Goal: Task Accomplishment & Management: Manage account settings

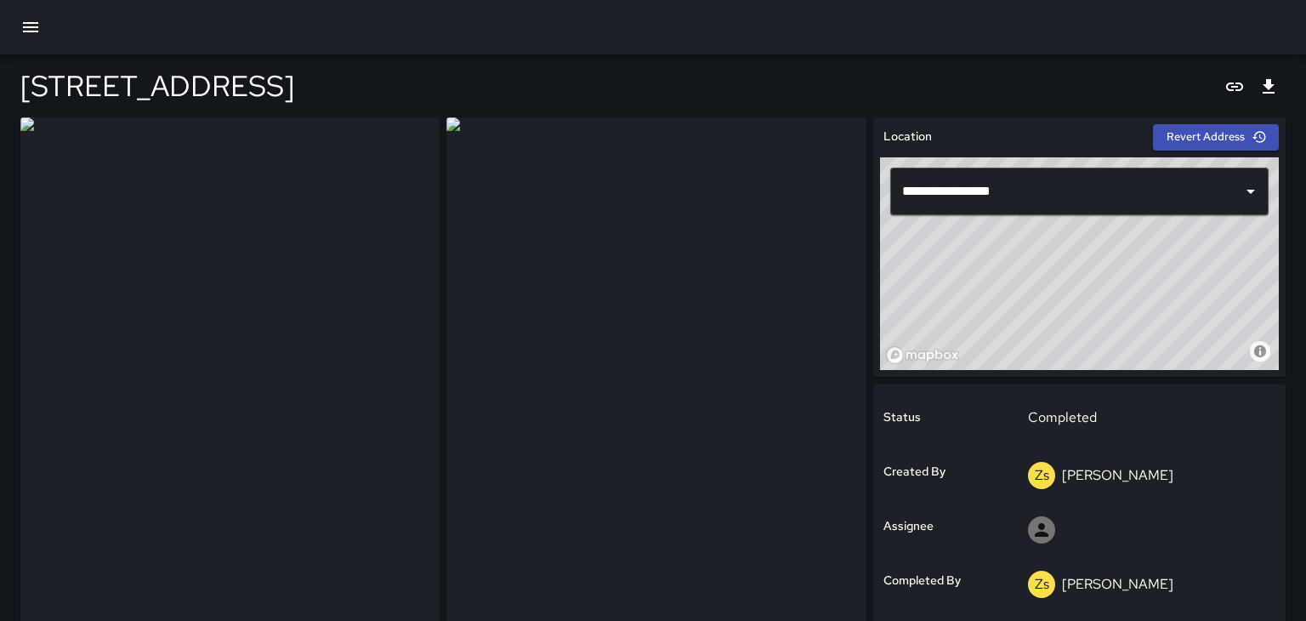
click at [31, 37] on button "button" at bounding box center [30, 27] width 41 height 41
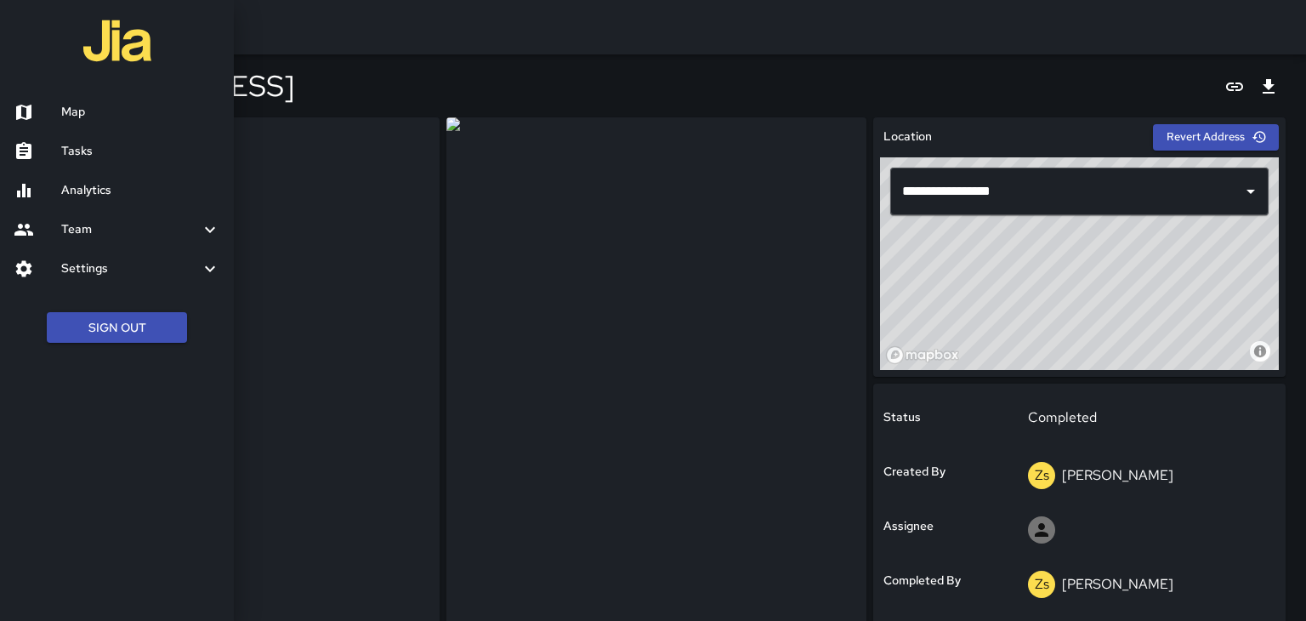
click at [72, 138] on link "Tasks" at bounding box center [117, 151] width 234 height 39
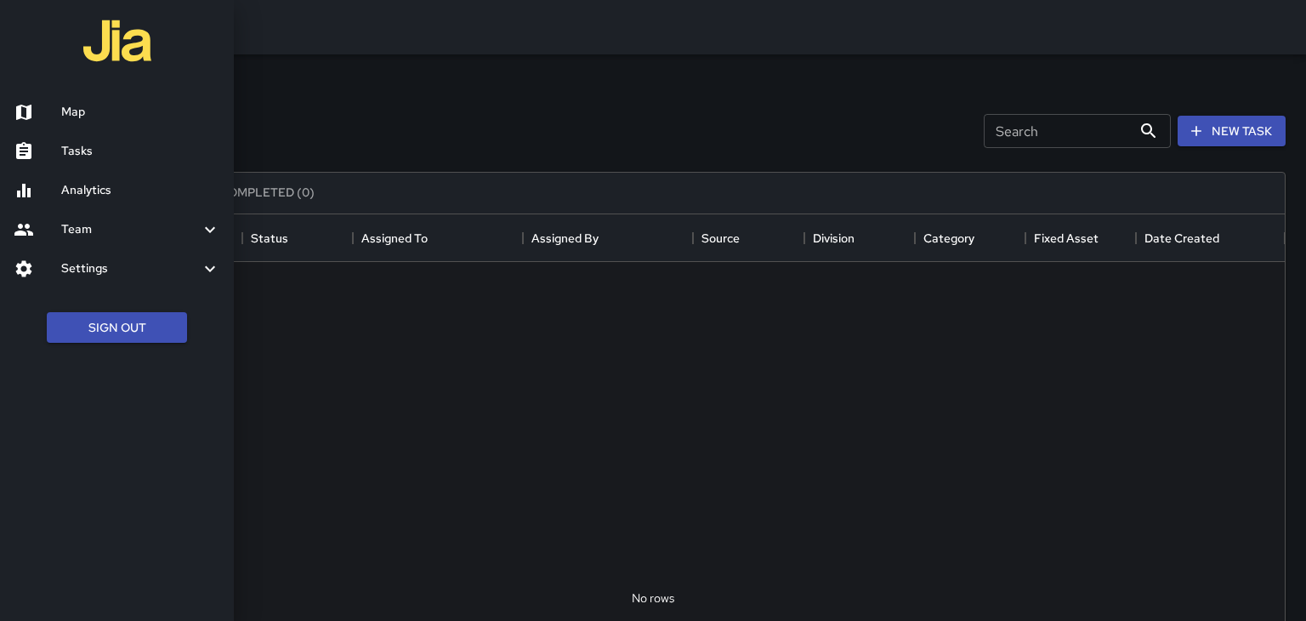
scroll to position [720, 1264]
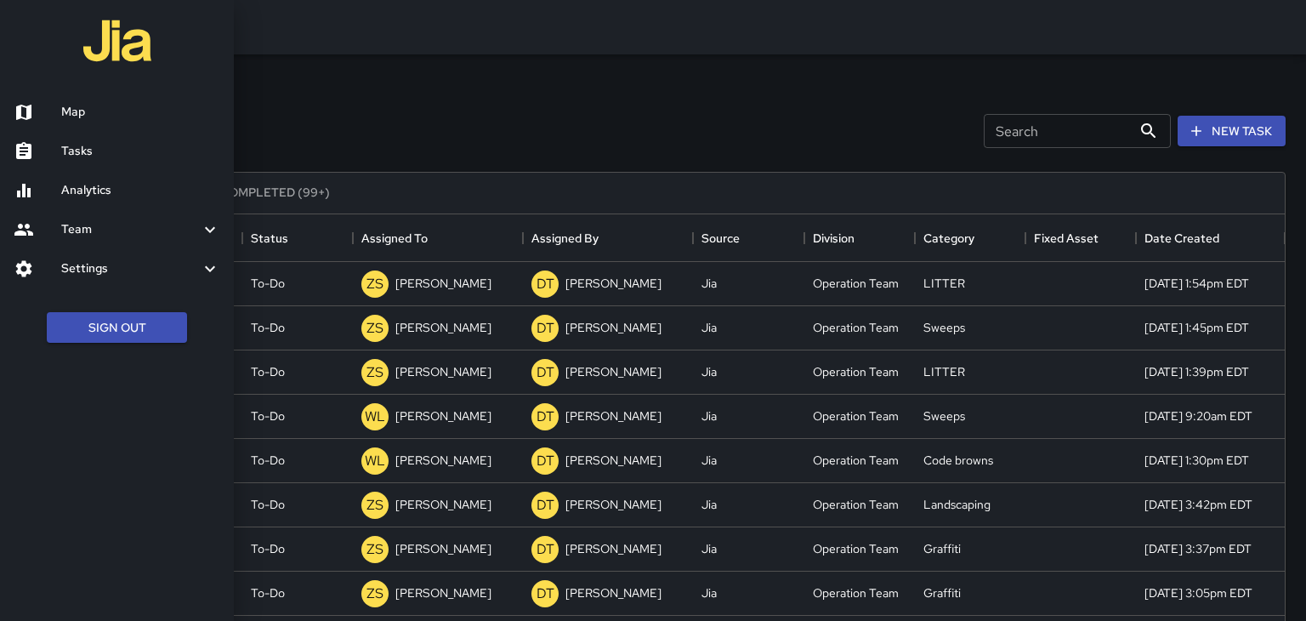
click at [73, 123] on link "Map" at bounding box center [117, 112] width 234 height 39
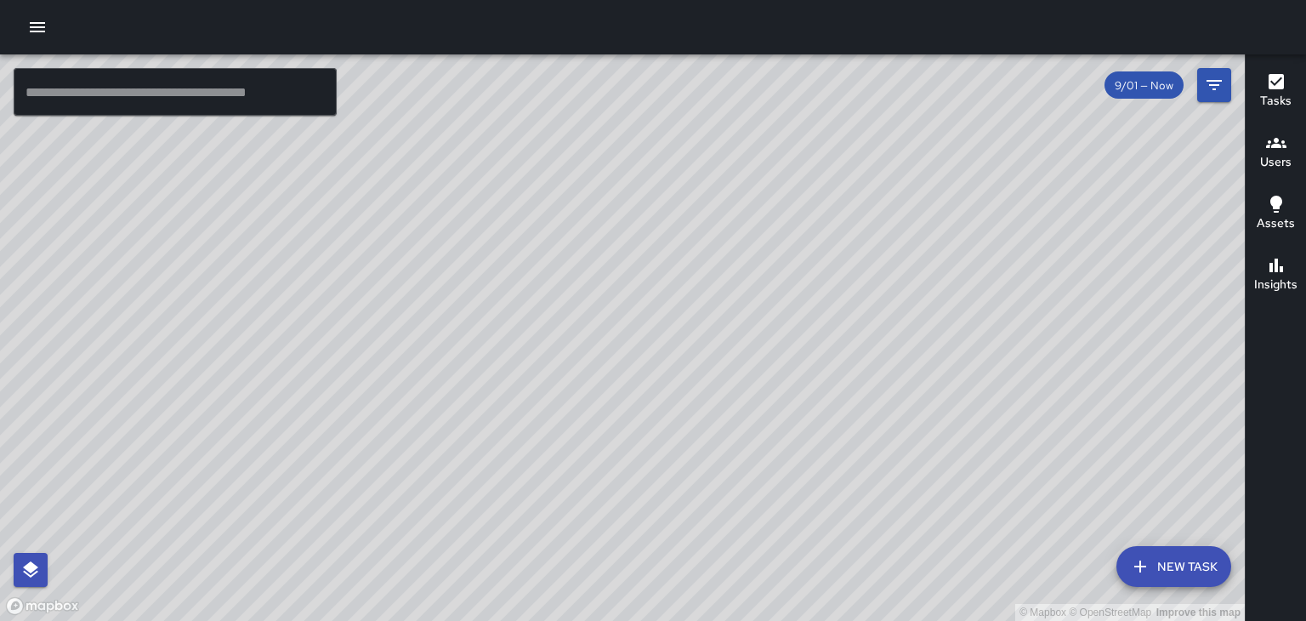
click at [32, 35] on icon "button" at bounding box center [37, 27] width 20 height 20
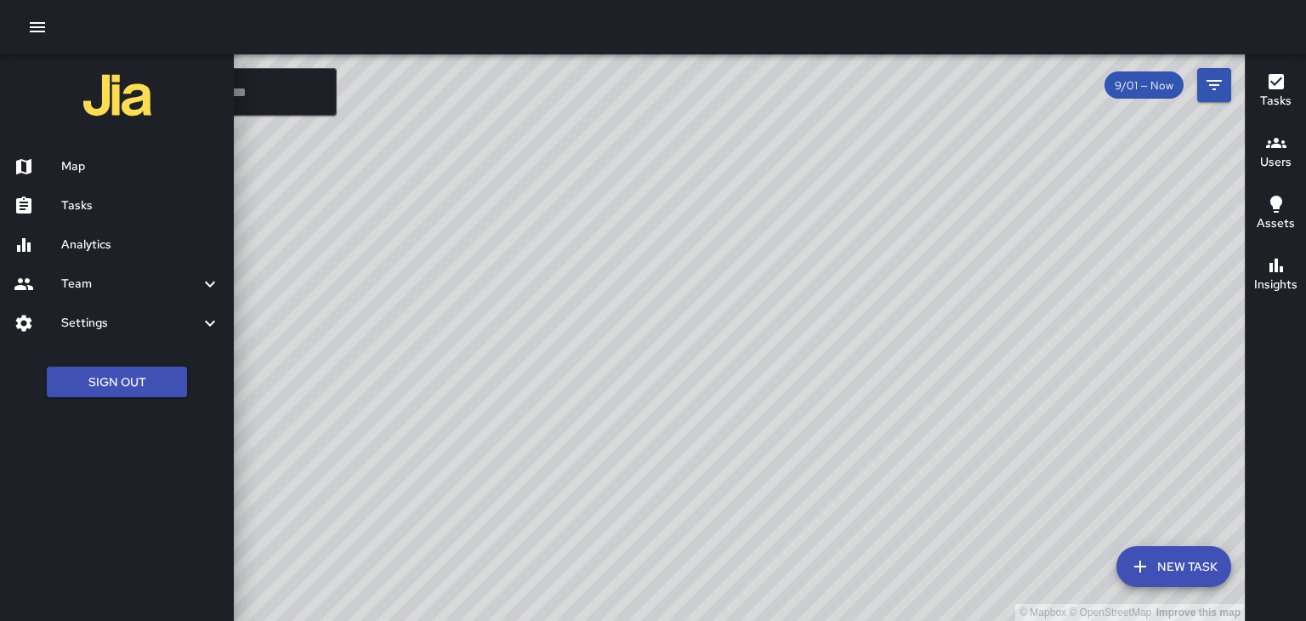
click at [103, 214] on h6 "Tasks" at bounding box center [140, 205] width 159 height 19
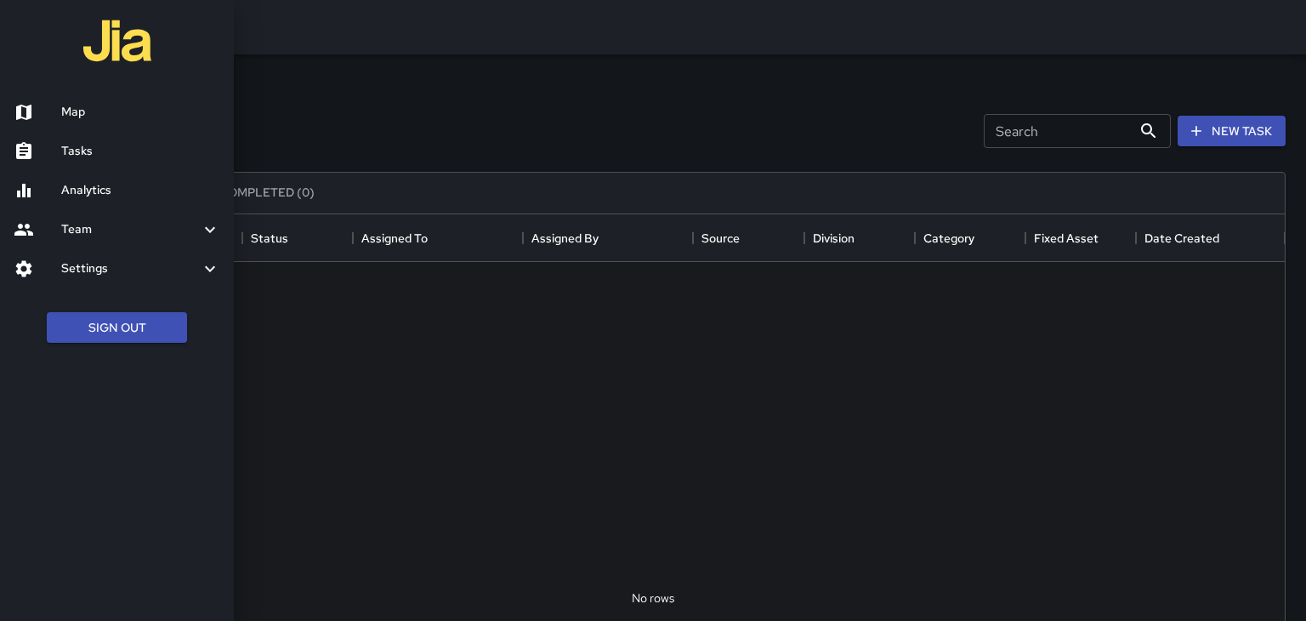
scroll to position [720, 1264]
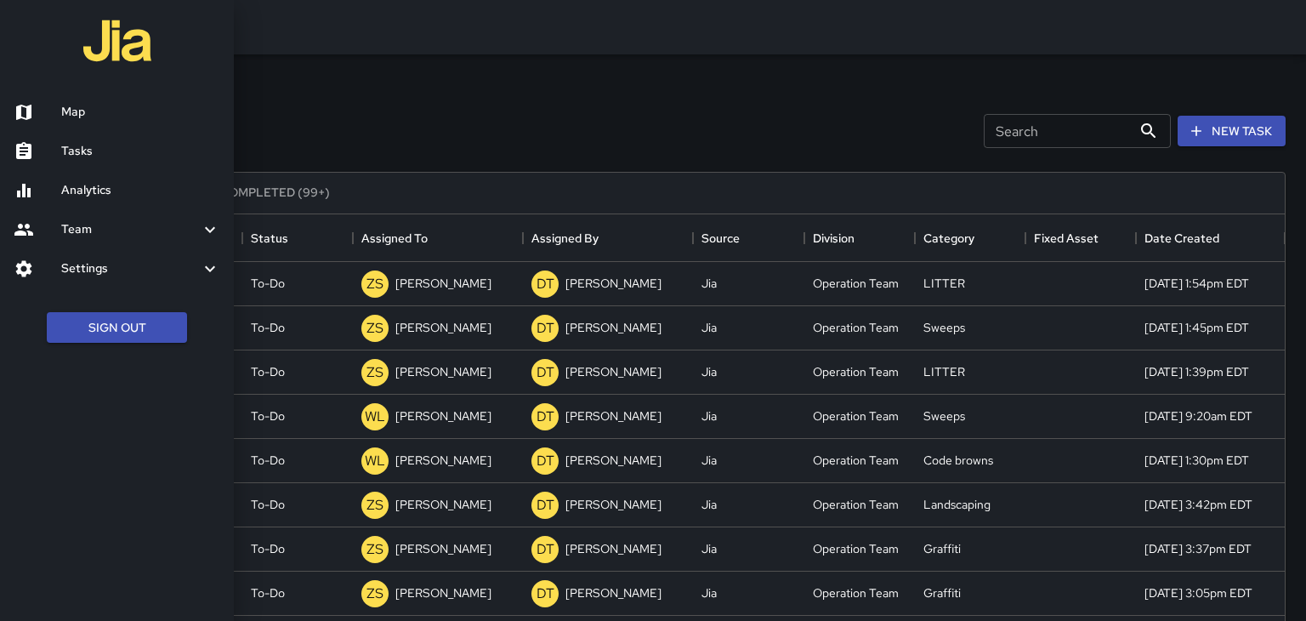
click at [675, 128] on div at bounding box center [653, 310] width 1306 height 621
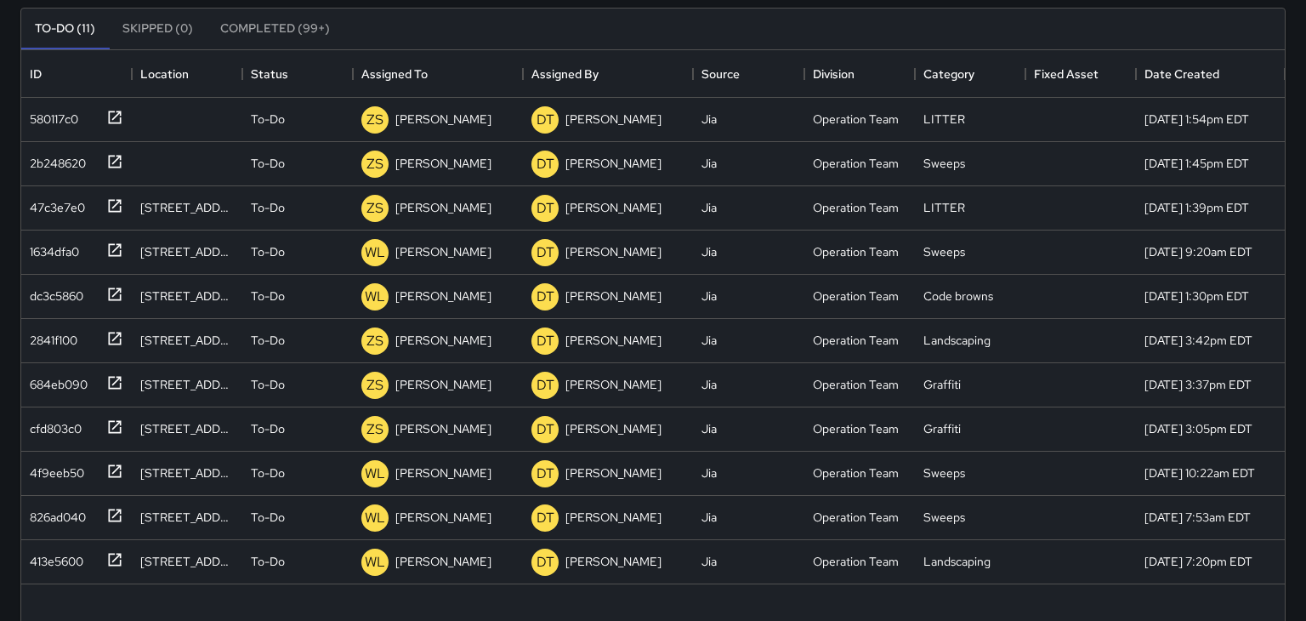
scroll to position [161, 0]
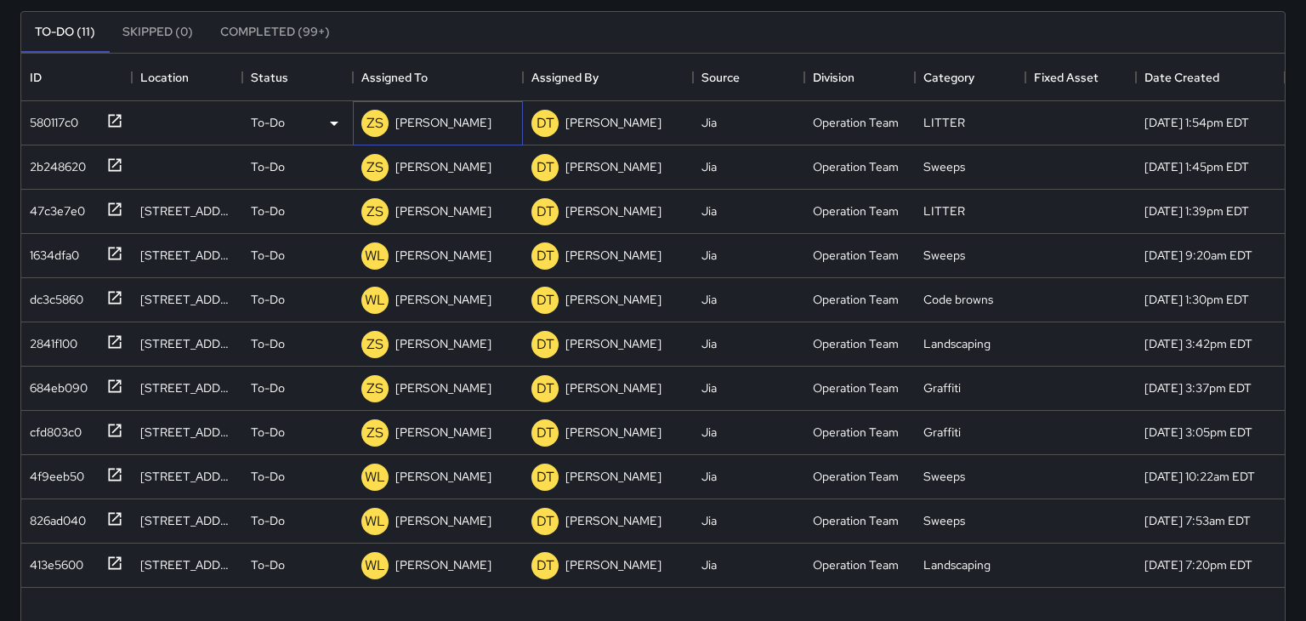
click at [452, 127] on p "[PERSON_NAME]" at bounding box center [443, 122] width 96 height 17
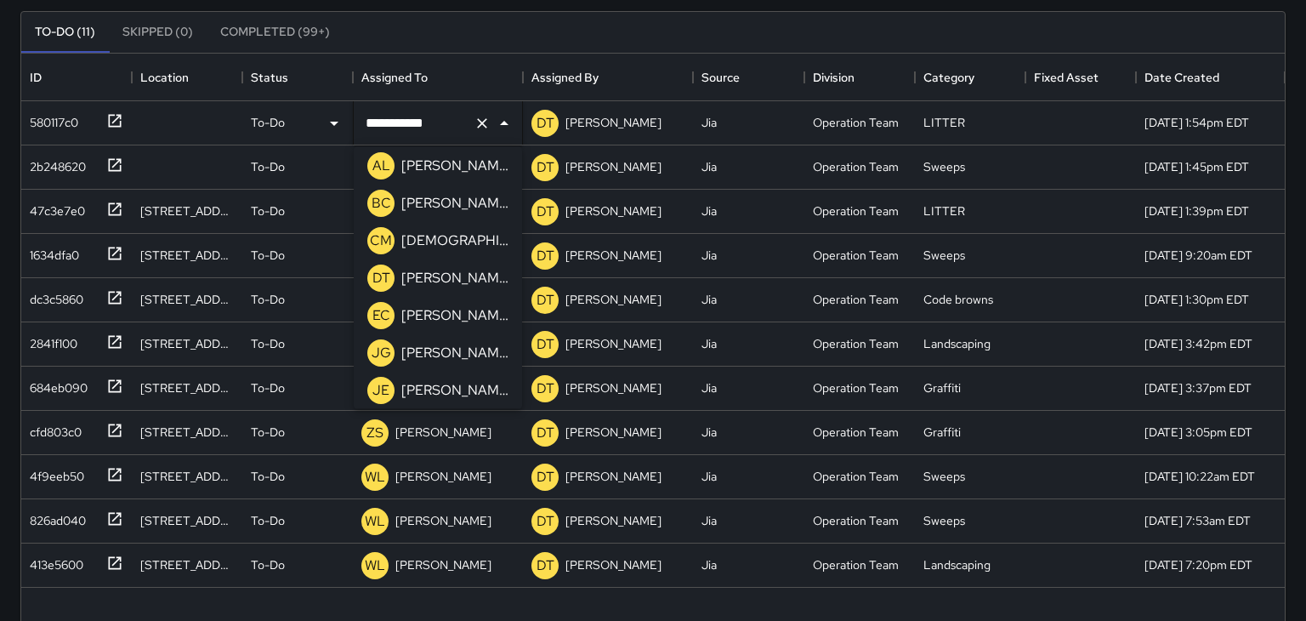
scroll to position [308, 0]
click at [412, 276] on p "[PERSON_NAME]" at bounding box center [454, 276] width 107 height 20
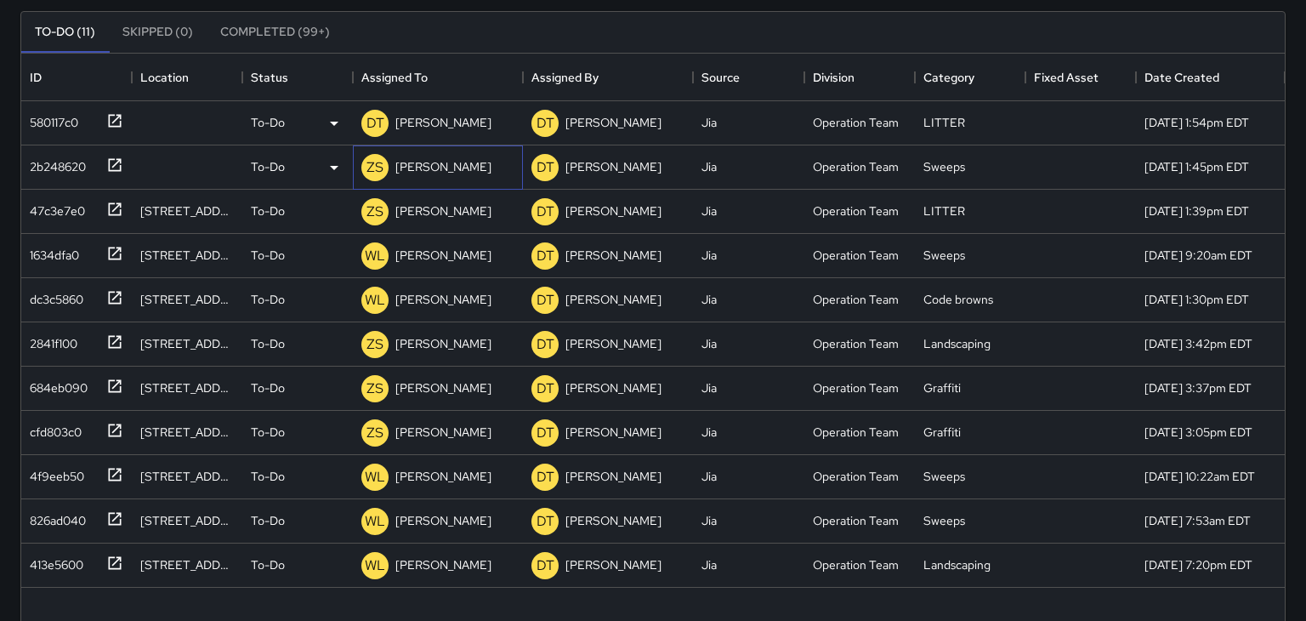
click at [430, 176] on div "[PERSON_NAME]" at bounding box center [443, 167] width 103 height 24
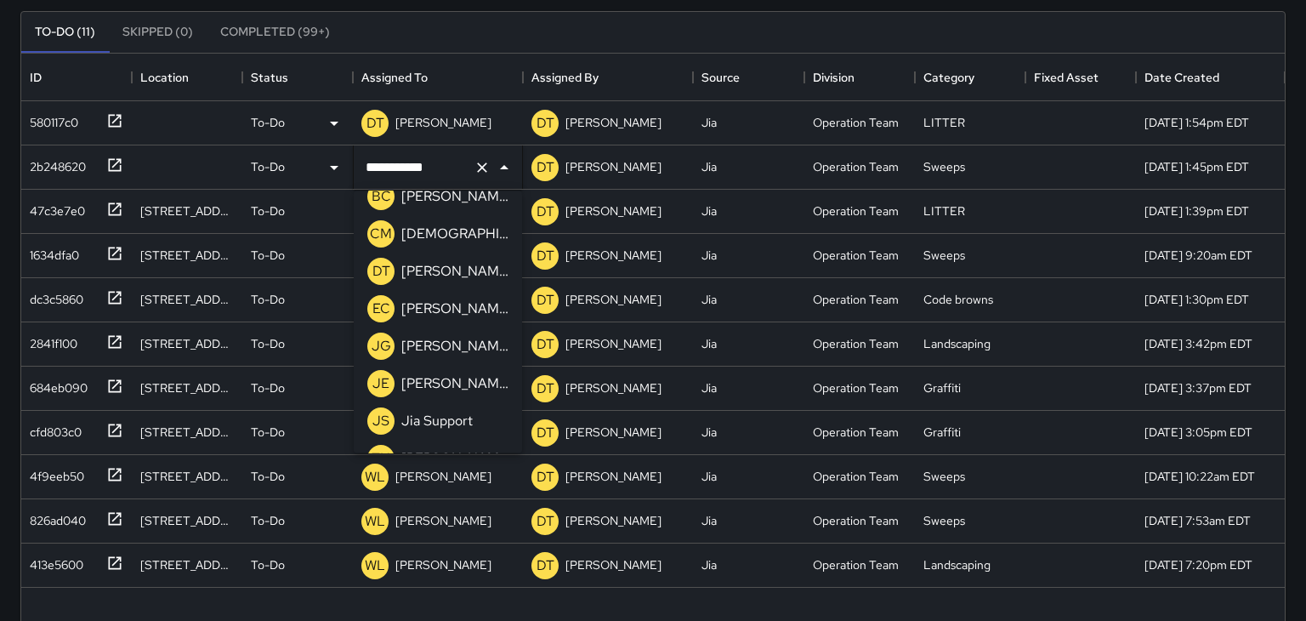
scroll to position [327, 0]
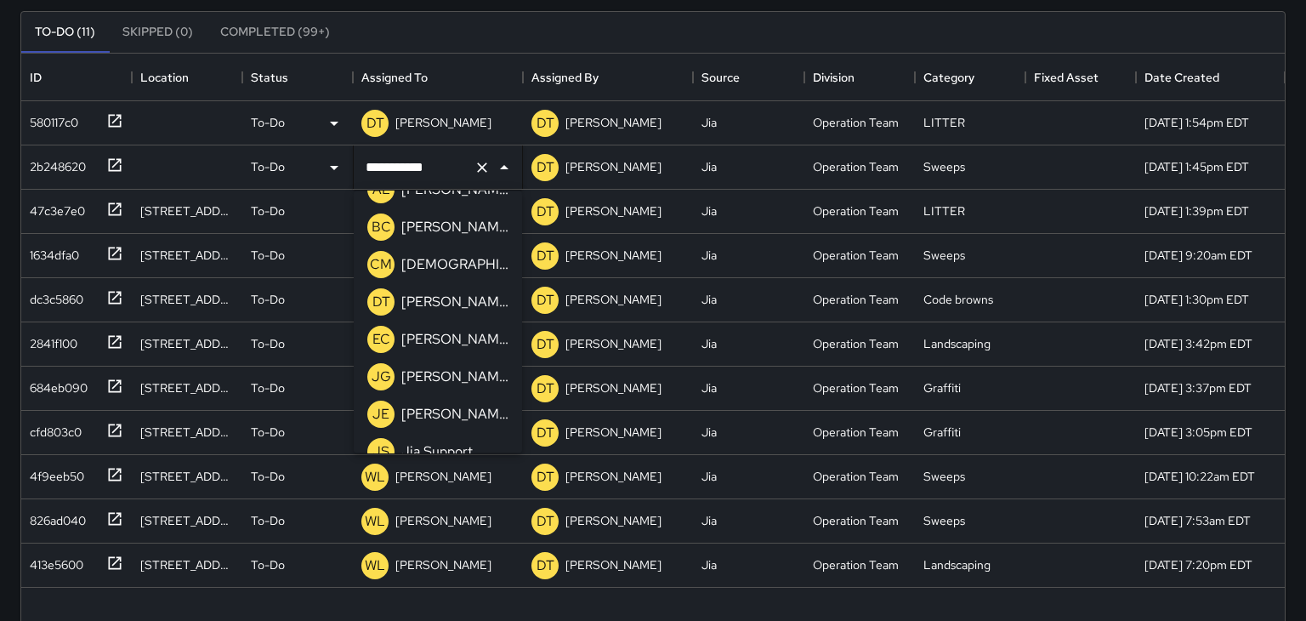
click at [425, 306] on p "[PERSON_NAME]" at bounding box center [454, 302] width 107 height 20
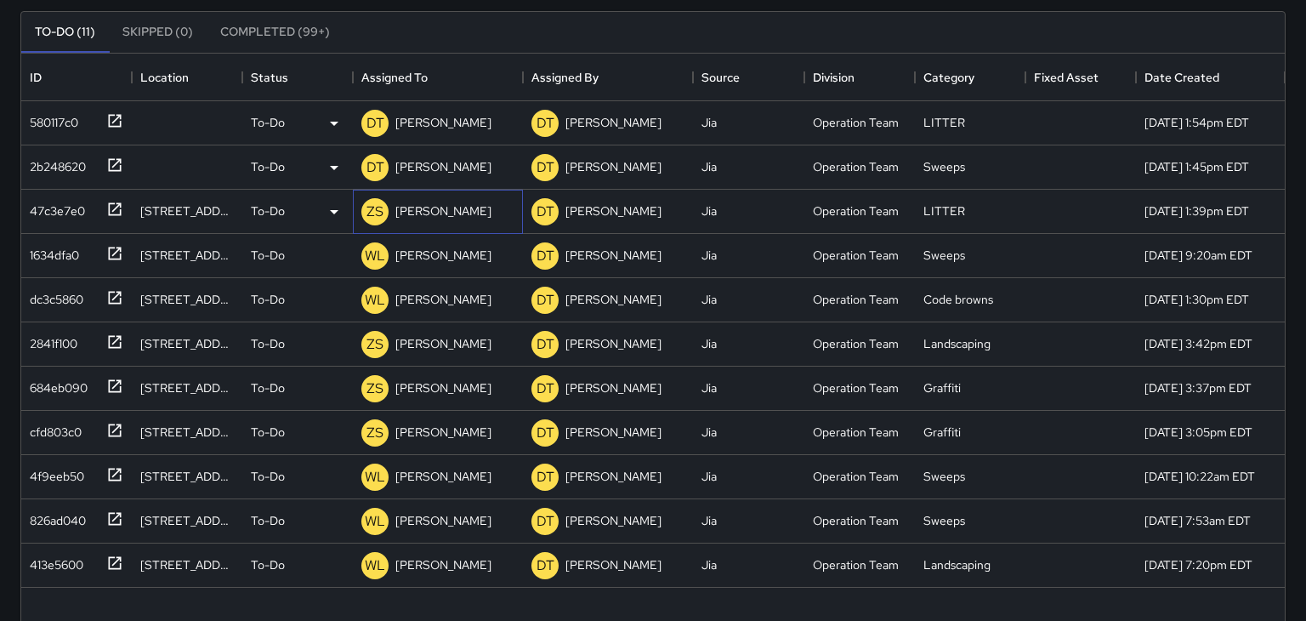
click at [410, 218] on p "[PERSON_NAME]" at bounding box center [443, 210] width 96 height 17
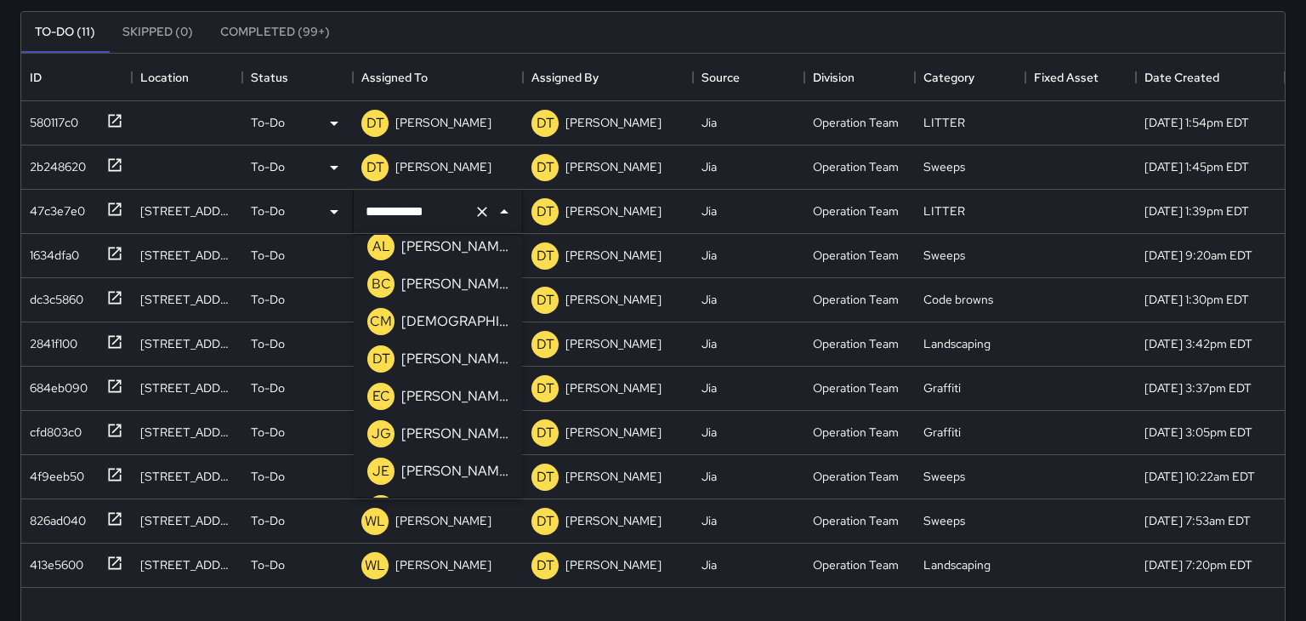
scroll to position [317, 0]
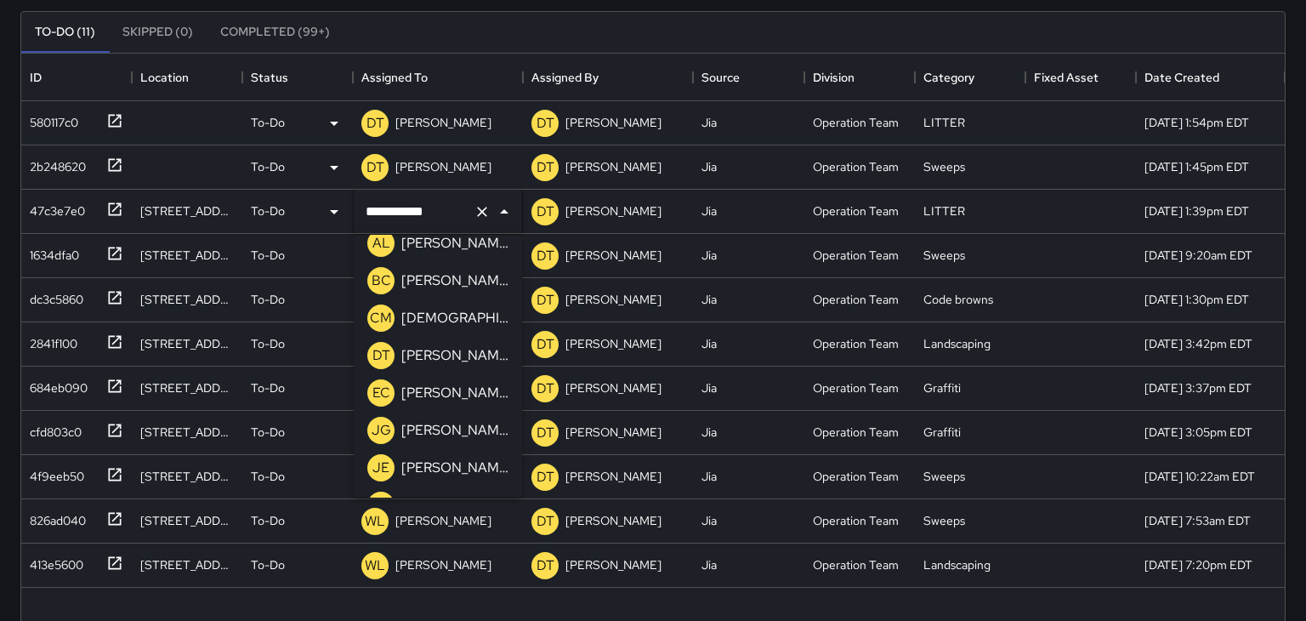
click at [435, 355] on p "[PERSON_NAME]" at bounding box center [454, 355] width 107 height 20
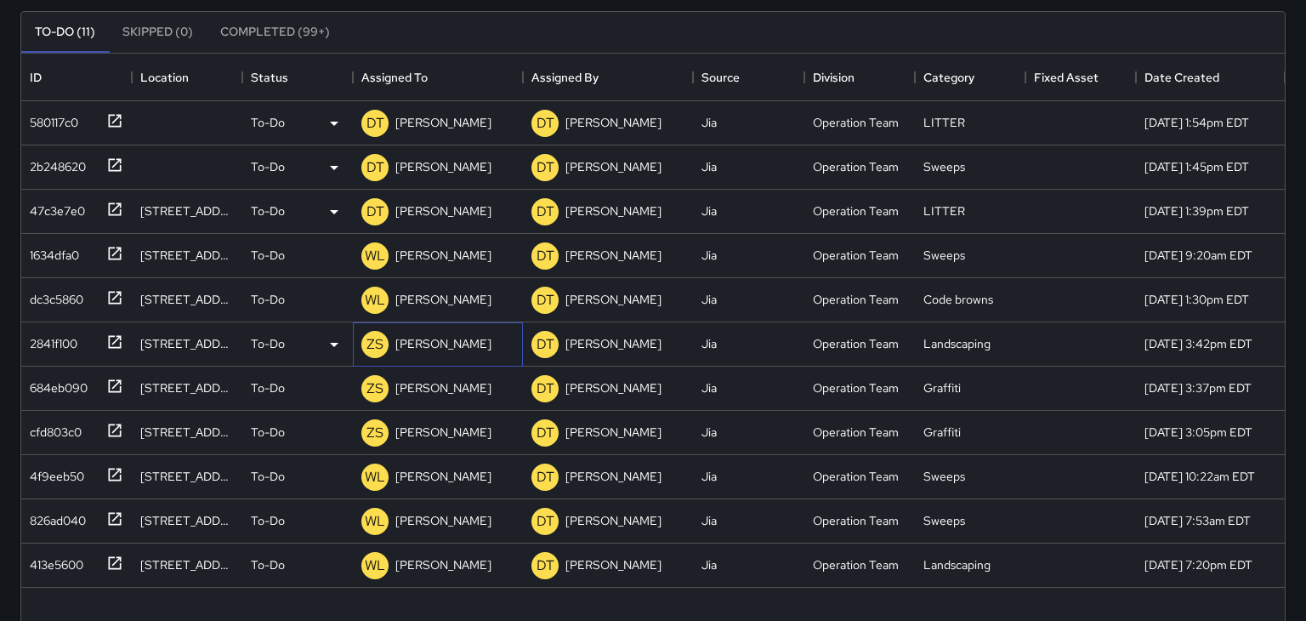
click at [405, 356] on div "ZS [PERSON_NAME]" at bounding box center [426, 344] width 137 height 34
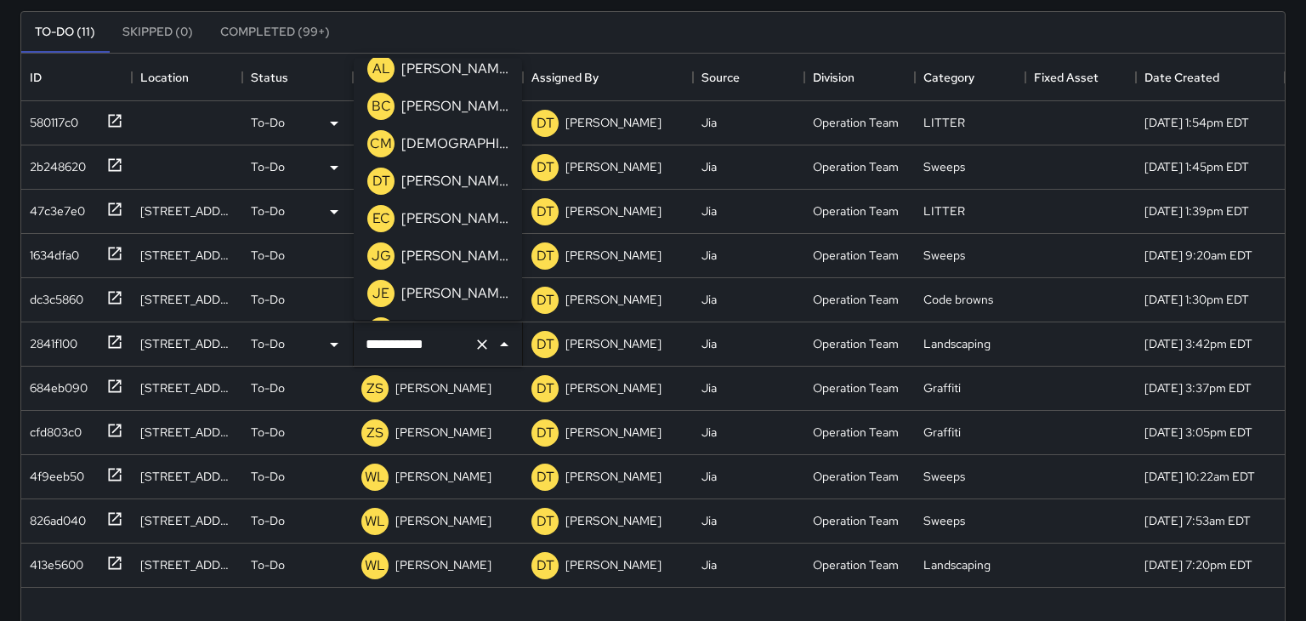
scroll to position [276, 0]
click at [424, 440] on div "[PERSON_NAME]" at bounding box center [443, 432] width 103 height 24
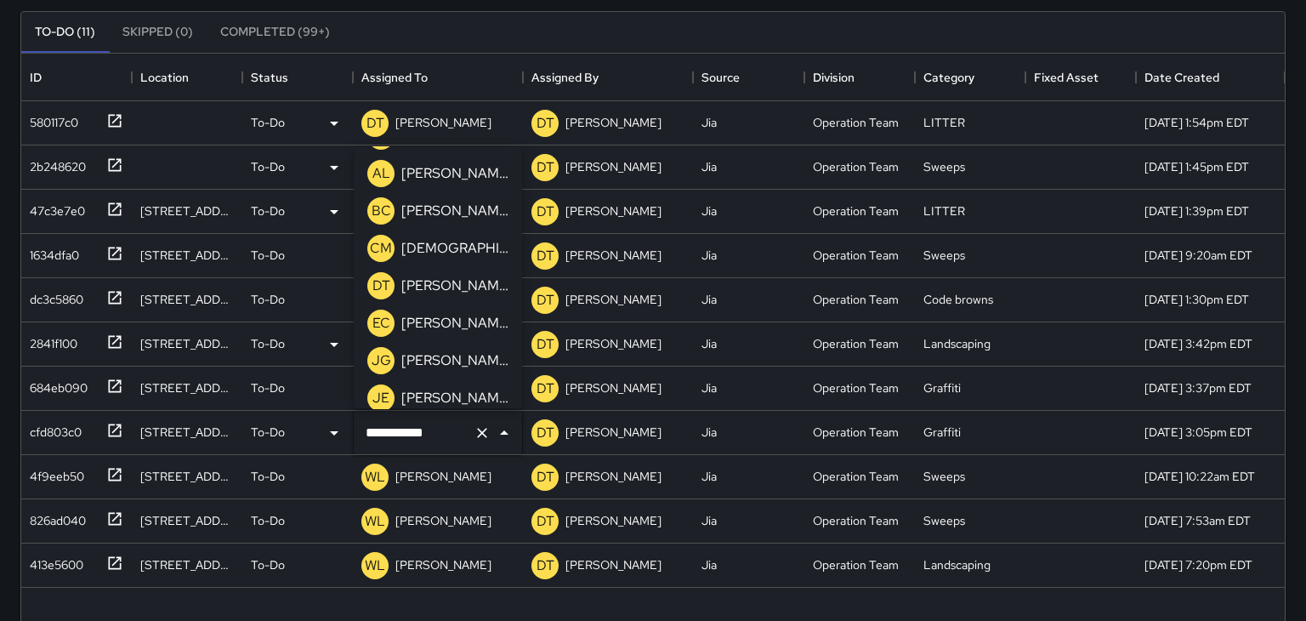
scroll to position [295, 0]
click at [423, 293] on p "[PERSON_NAME]" at bounding box center [454, 288] width 107 height 20
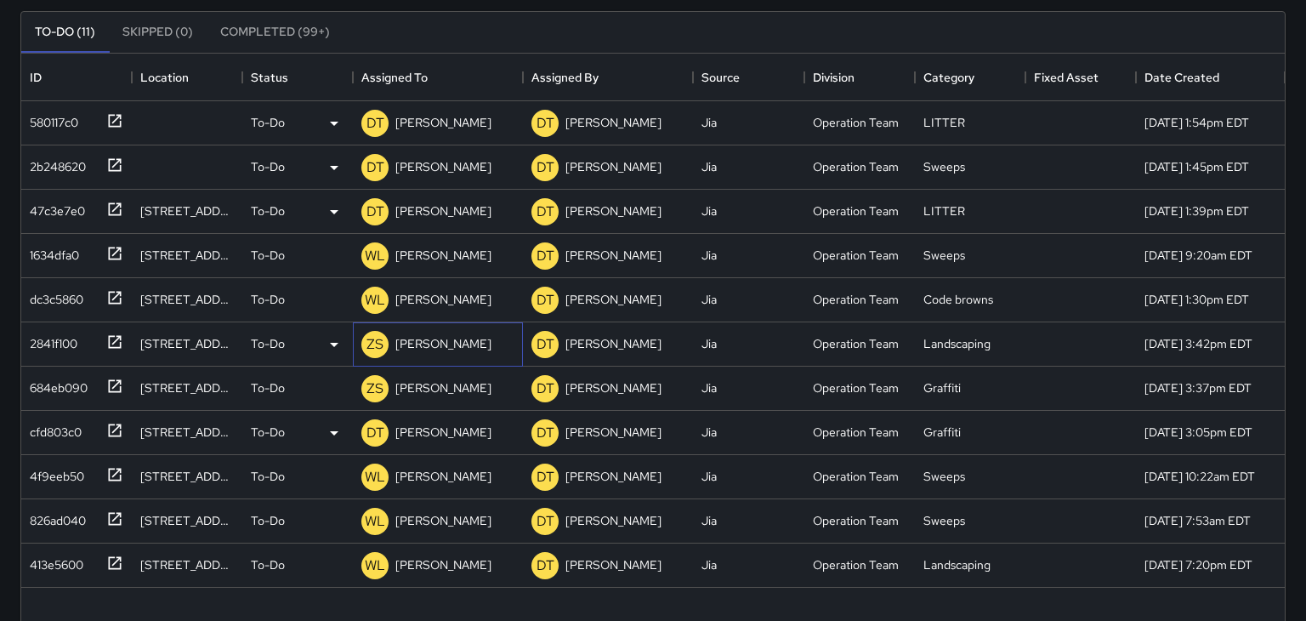
click at [412, 337] on p "[PERSON_NAME]" at bounding box center [443, 343] width 96 height 17
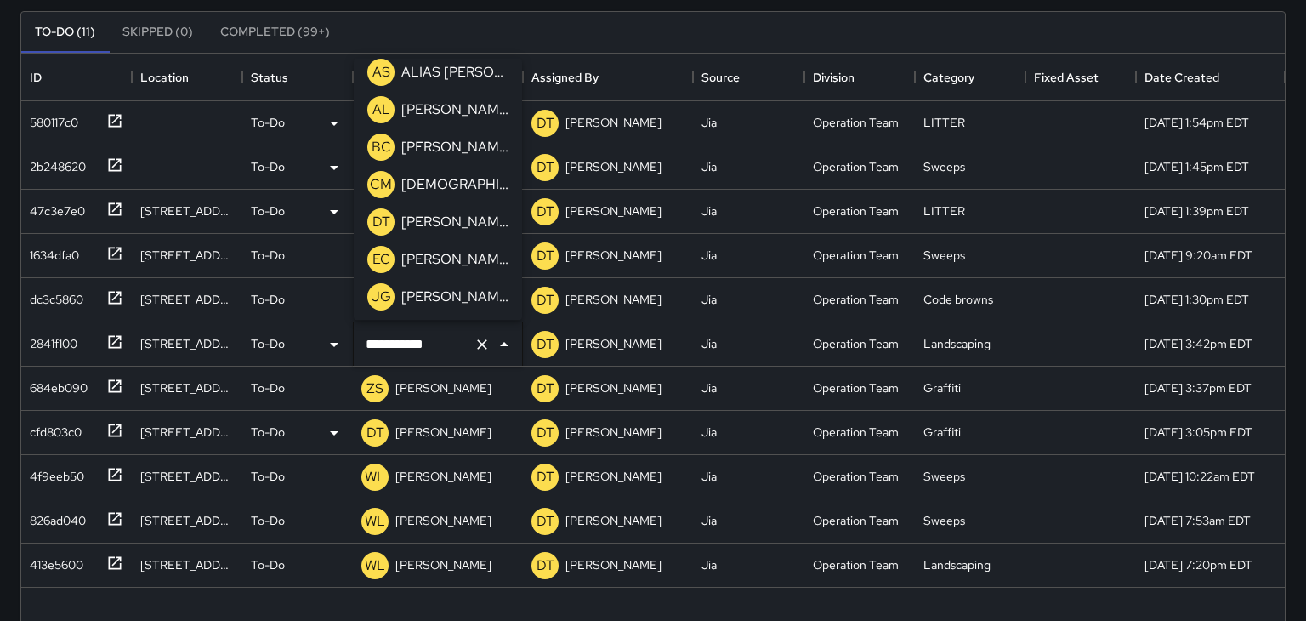
scroll to position [243, 0]
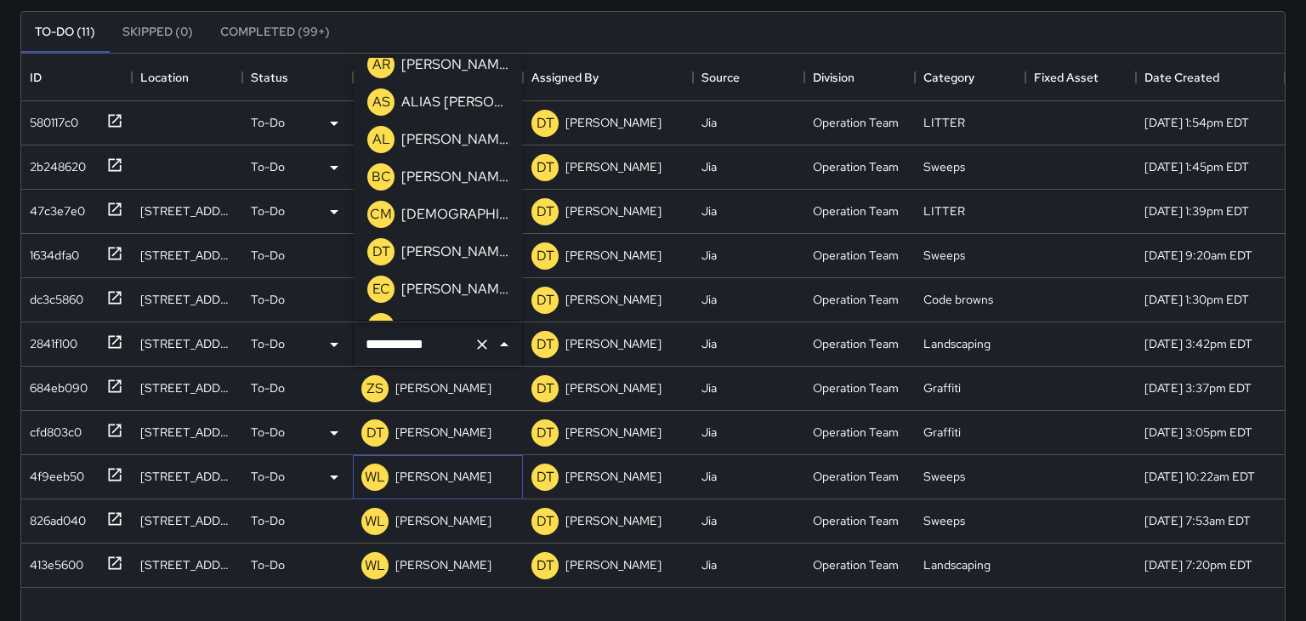
click at [441, 462] on div "[PERSON_NAME]" at bounding box center [426, 477] width 137 height 34
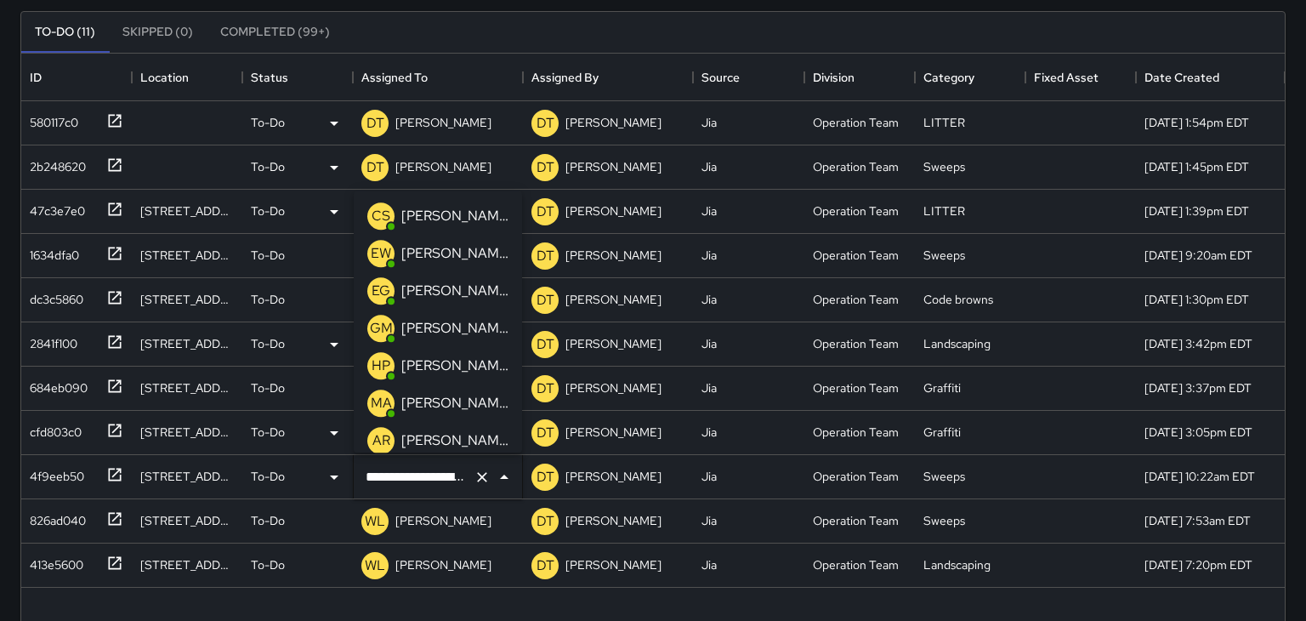
click at [442, 477] on input "**********" at bounding box center [413, 477] width 105 height 32
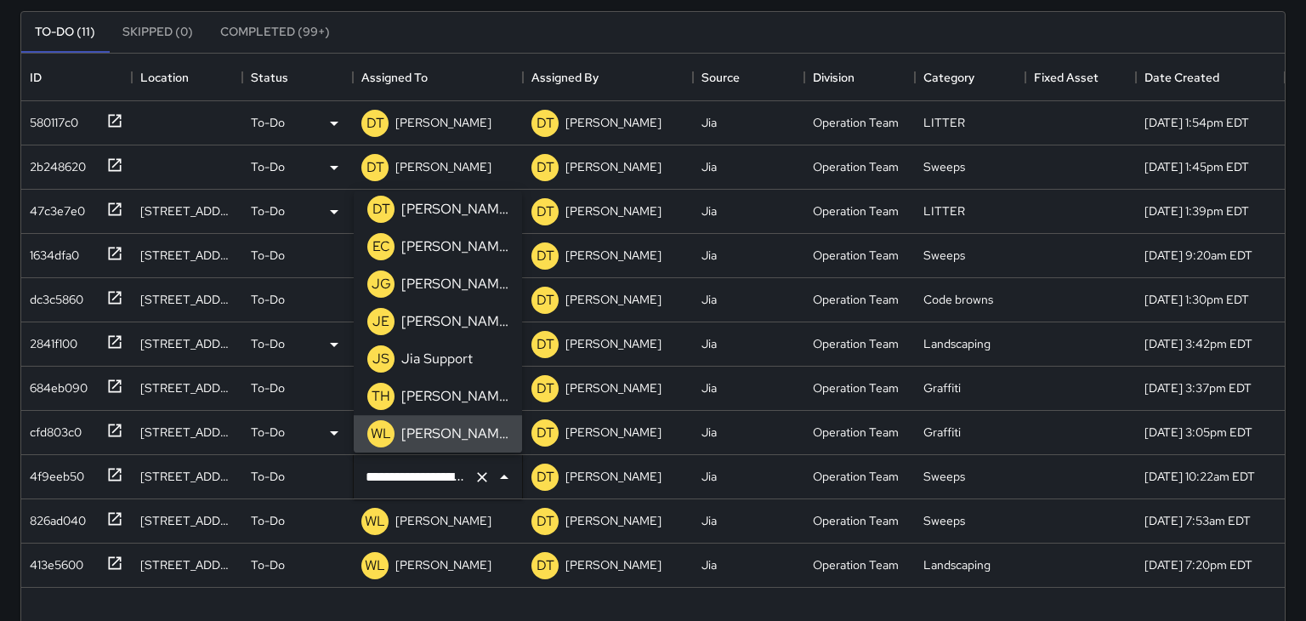
click at [413, 215] on p "[PERSON_NAME]" at bounding box center [454, 209] width 107 height 20
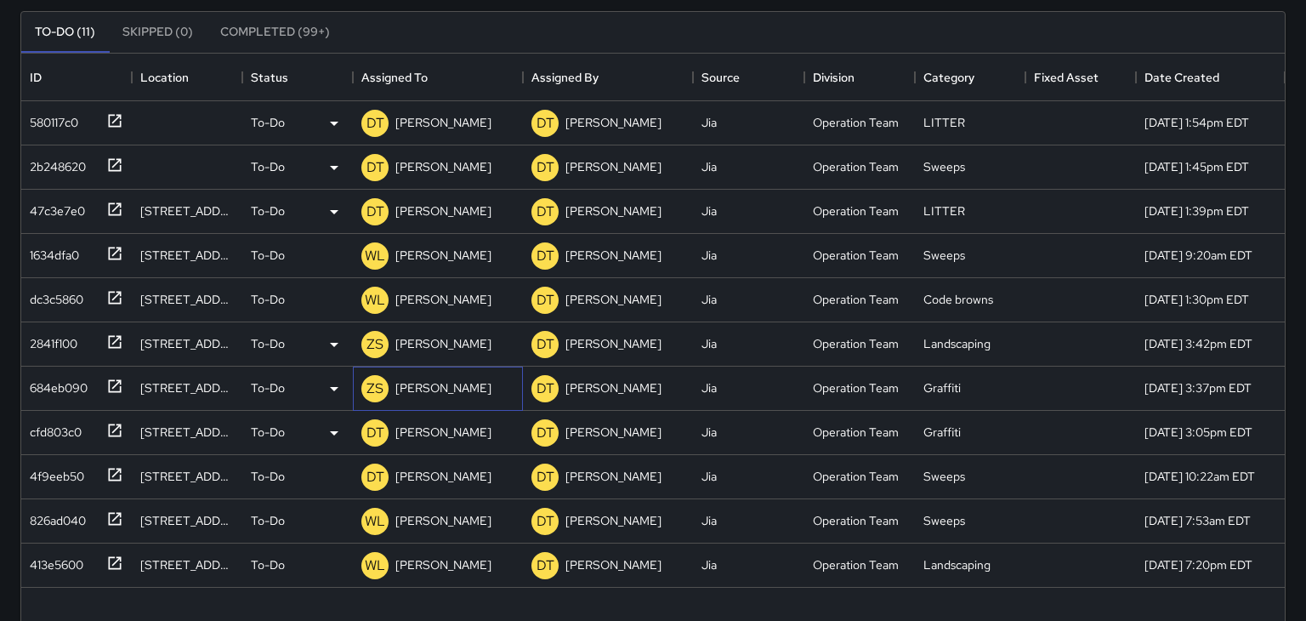
click at [412, 386] on p "[PERSON_NAME]" at bounding box center [443, 387] width 96 height 17
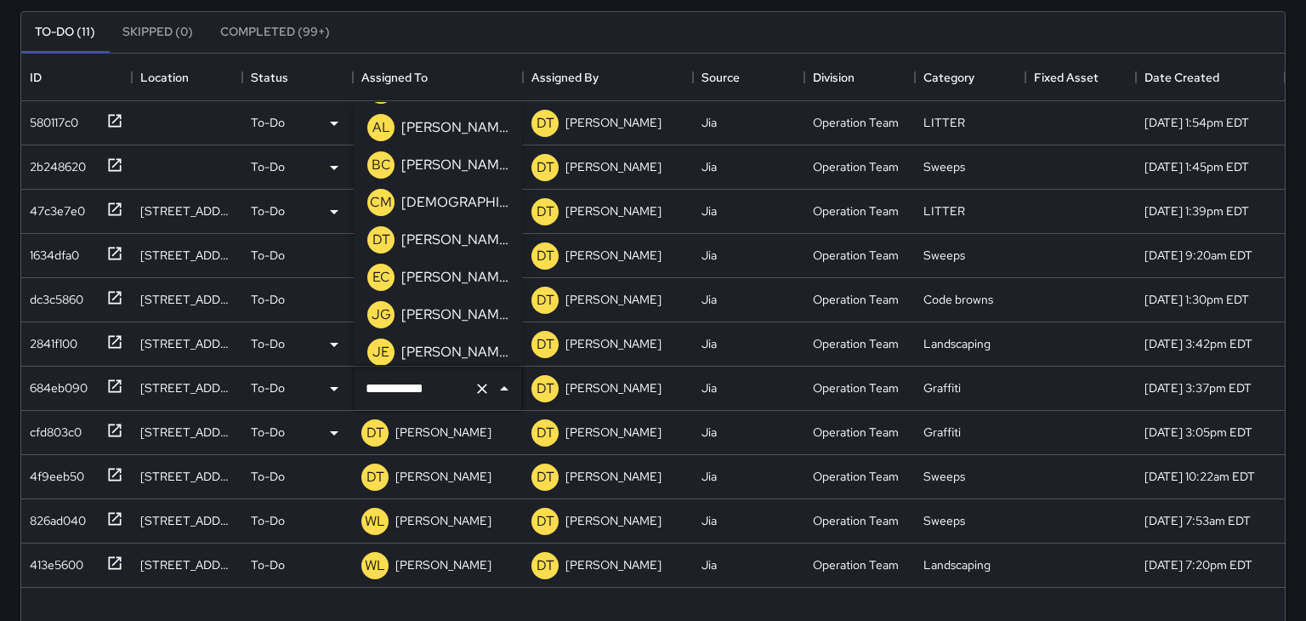
scroll to position [280, 0]
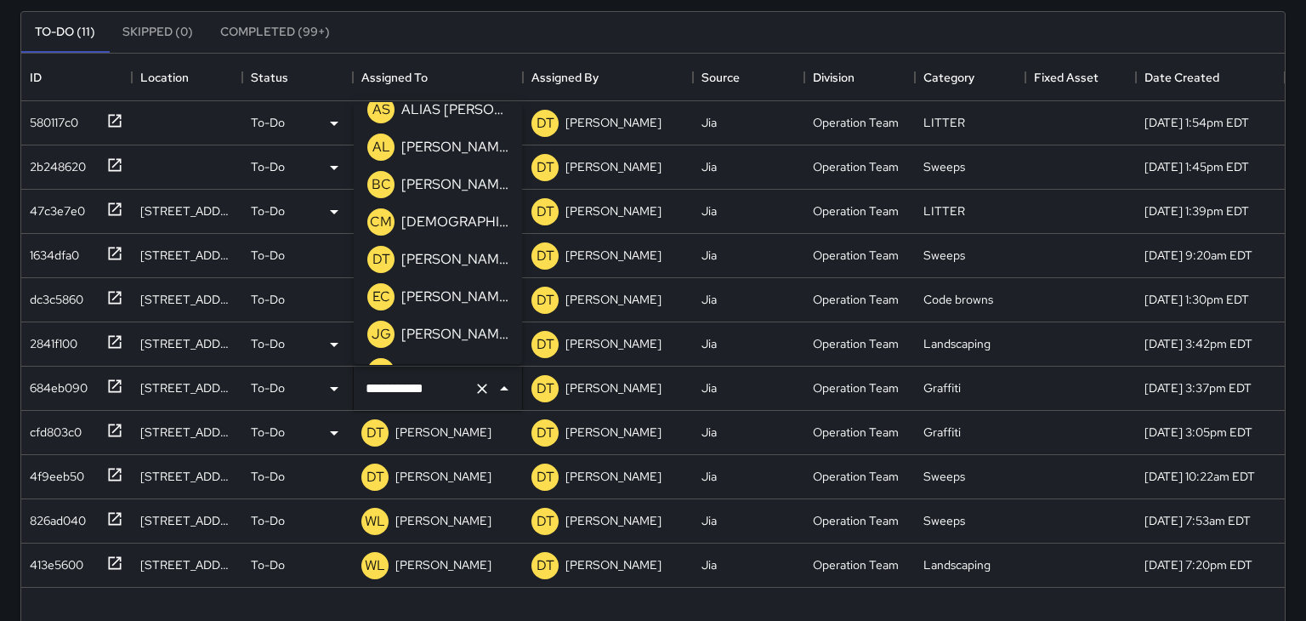
click at [422, 249] on p "[PERSON_NAME]" at bounding box center [454, 259] width 107 height 20
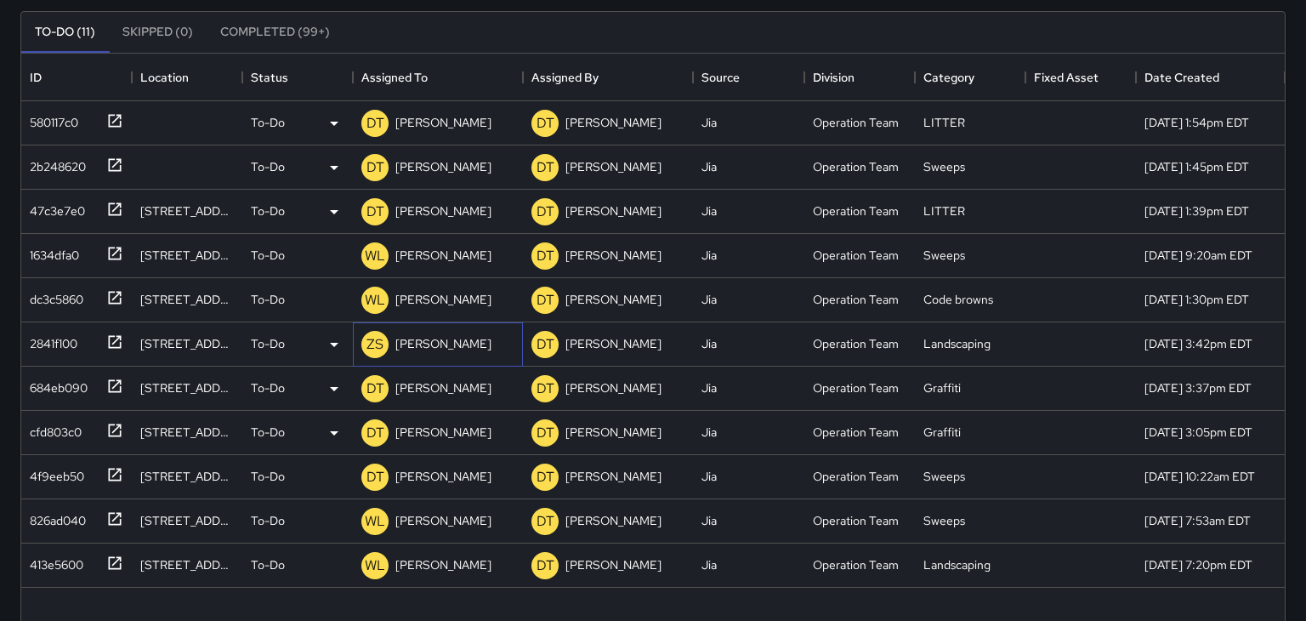
click at [424, 355] on div "ZS [PERSON_NAME]" at bounding box center [426, 344] width 137 height 34
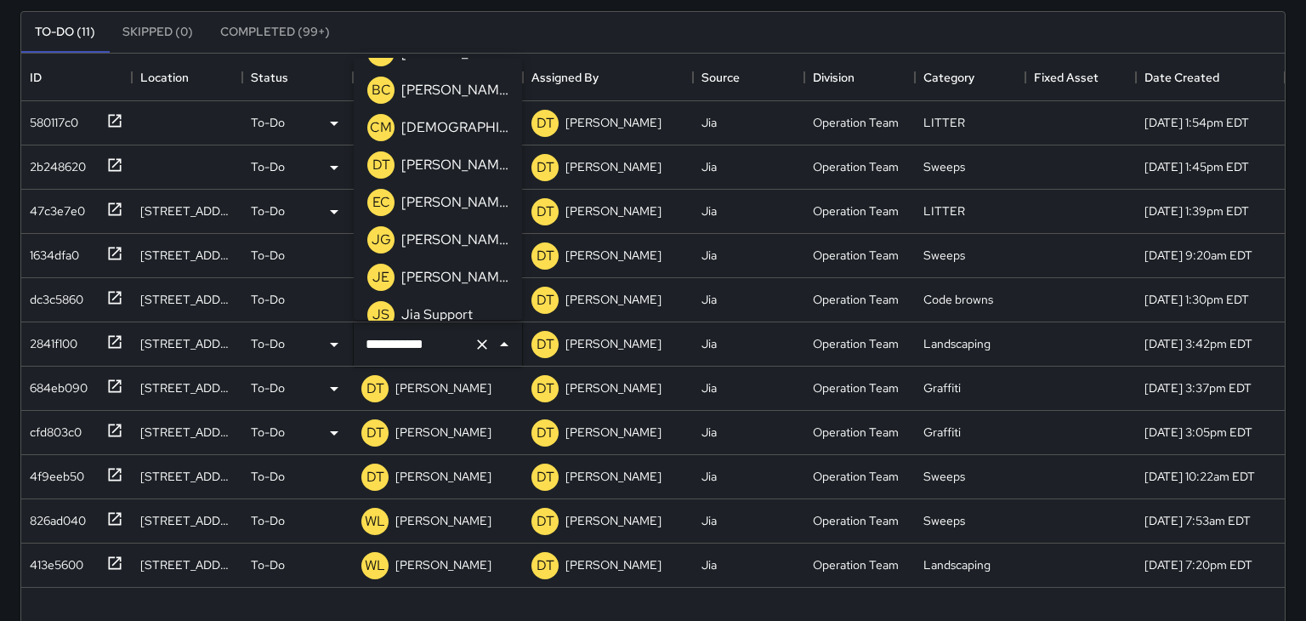
scroll to position [324, 0]
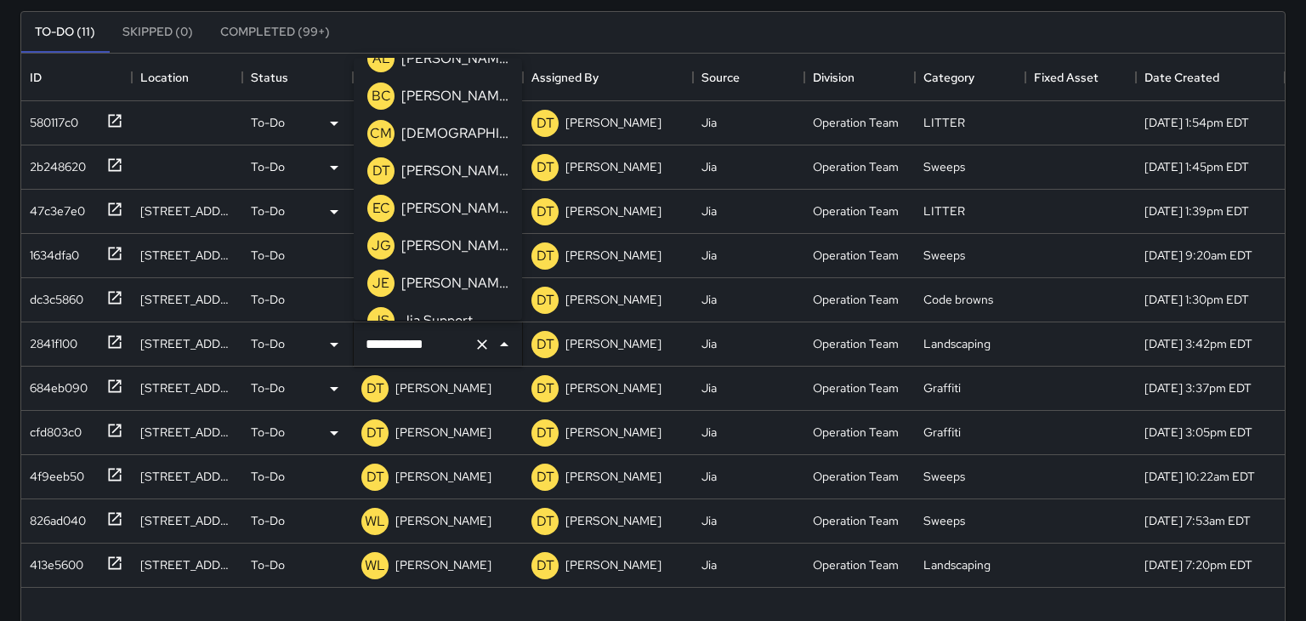
click at [424, 191] on div "EC [PERSON_NAME]" at bounding box center [438, 208] width 148 height 34
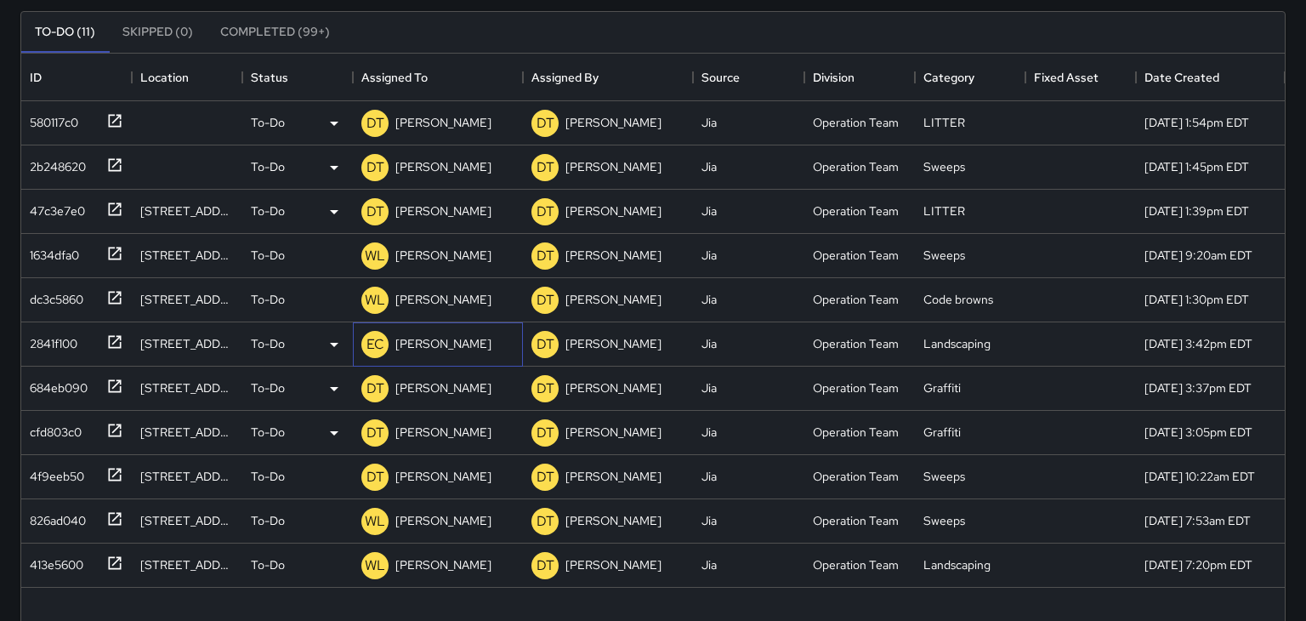
click at [412, 347] on p "[PERSON_NAME]" at bounding box center [443, 343] width 96 height 17
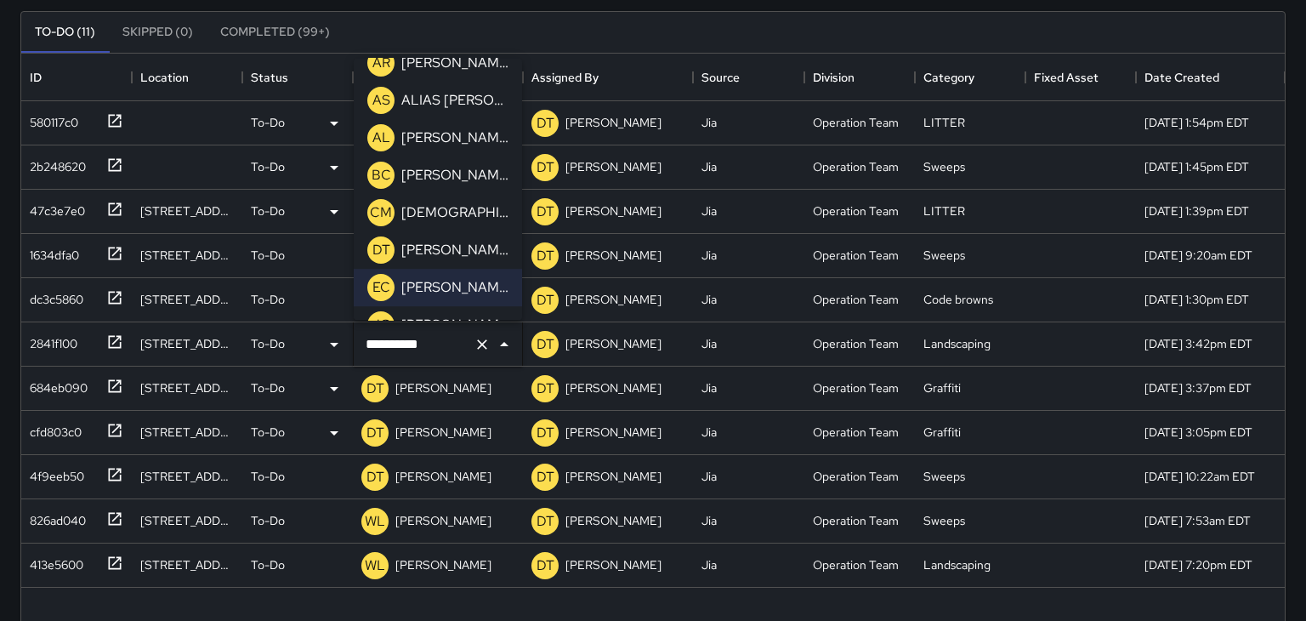
scroll to position [247, 0]
click at [421, 258] on div "[PERSON_NAME]" at bounding box center [455, 247] width 114 height 27
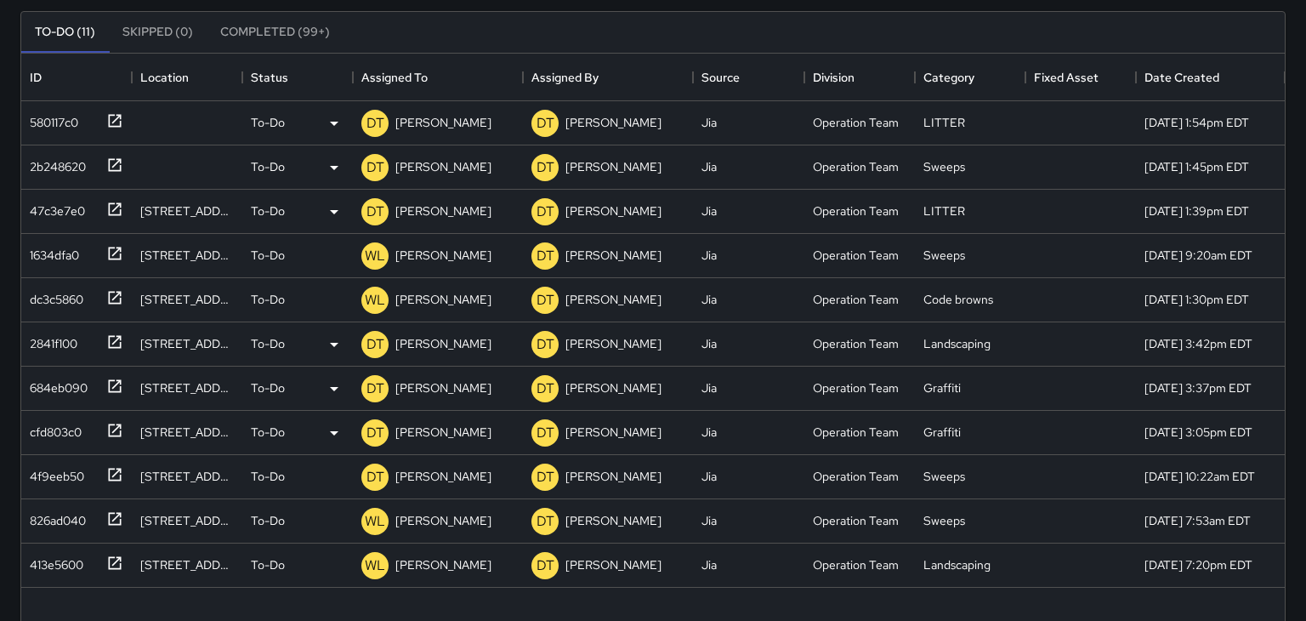
click at [265, 612] on div "580117c0 To-Do DT [PERSON_NAME] DT [PERSON_NAME] Operation Team LITTER [DATE] 1…" at bounding box center [653, 437] width 1264 height 673
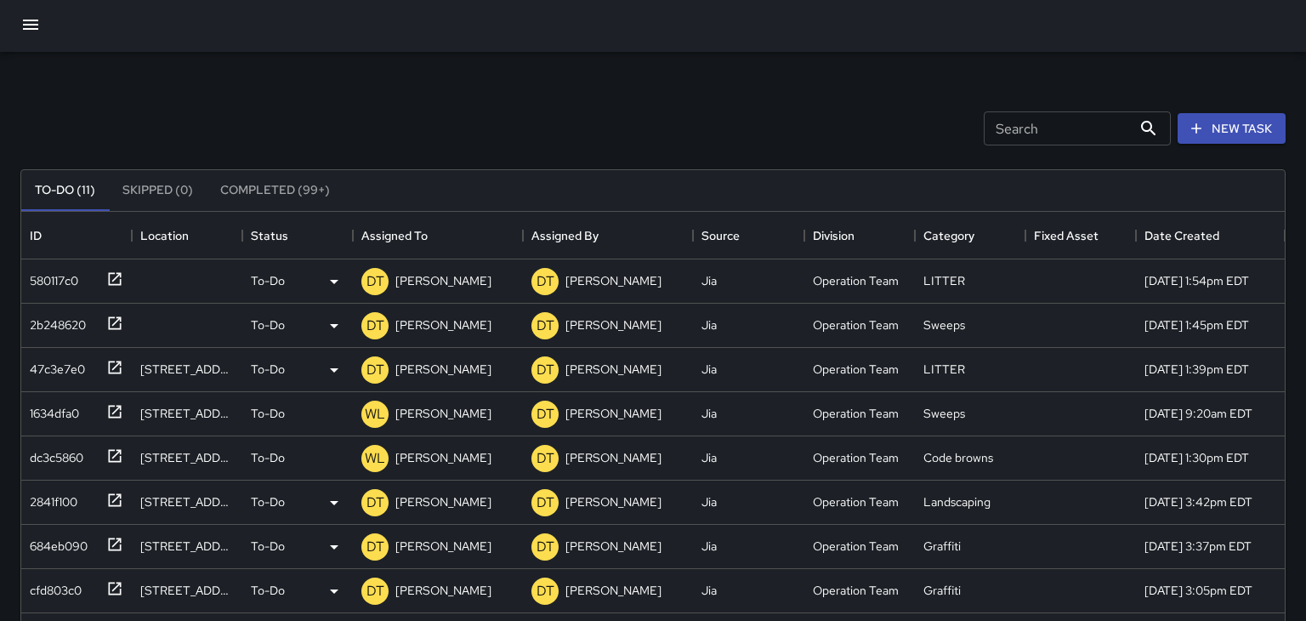
scroll to position [0, 0]
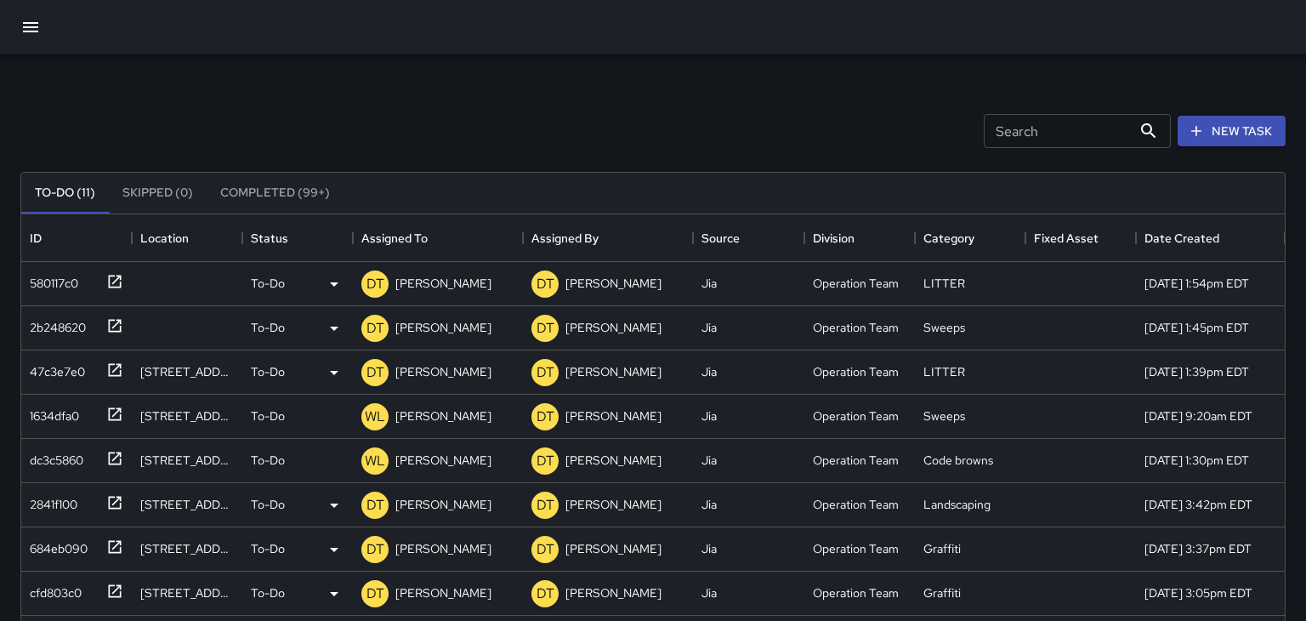
click at [20, 37] on icon "button" at bounding box center [30, 27] width 20 height 20
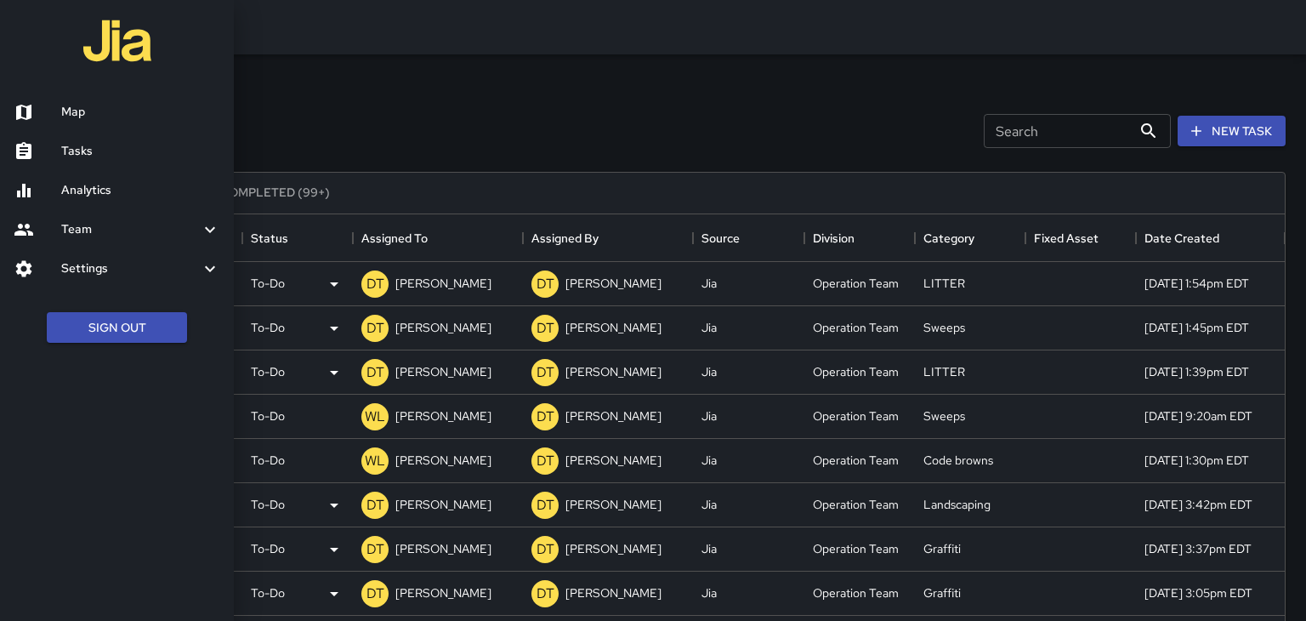
click at [81, 115] on h6 "Map" at bounding box center [140, 112] width 159 height 19
